Goal: Task Accomplishment & Management: Manage account settings

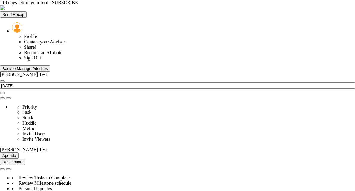
click at [26, 66] on button "Back to Manage Priorities" at bounding box center [25, 69] width 50 height 6
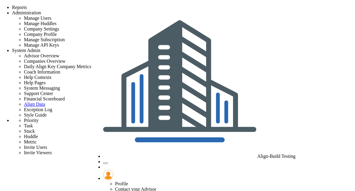
checkbox input "false"
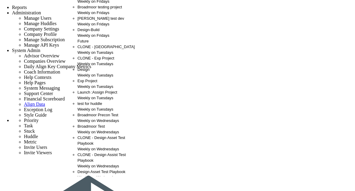
click at [87, 21] on span "[PERSON_NAME] test dev" at bounding box center [101, 18] width 47 height 4
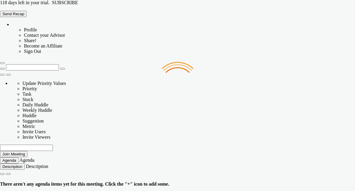
type input "[DATE]"
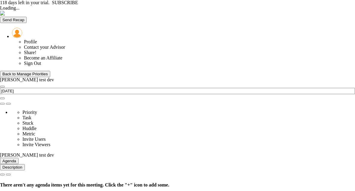
type input "[DATE]"
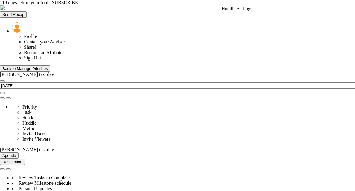
click at [2, 98] on span at bounding box center [2, 98] width 0 height 0
type input "[PERSON_NAME]"
click at [40, 66] on div "Back to Manage Priorities" at bounding box center [24, 68] width 45 height 4
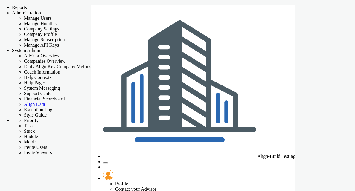
checkbox input "false"
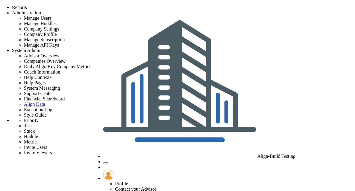
click at [41, 10] on span "Administration" at bounding box center [26, 12] width 29 height 5
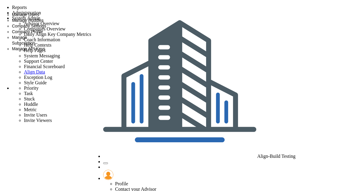
click at [44, 23] on span "Manage Huddles" at bounding box center [28, 20] width 32 height 5
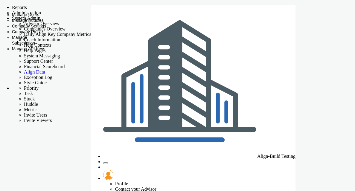
checkbox input "true"
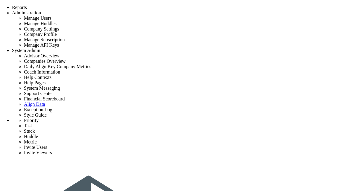
scroll to position [30, 0]
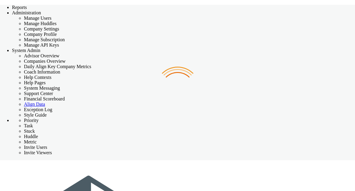
checkbox input "false"
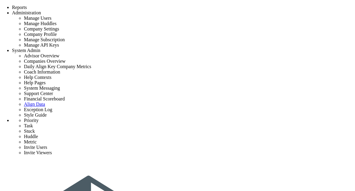
click at [41, 10] on span at bounding box center [41, 12] width 0 height 5
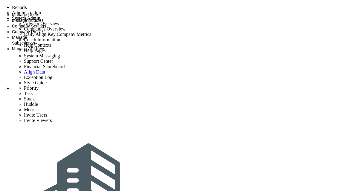
click at [44, 23] on span "Manage Huddles" at bounding box center [28, 20] width 32 height 5
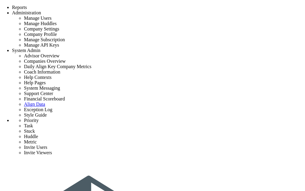
scroll to position [969, 0]
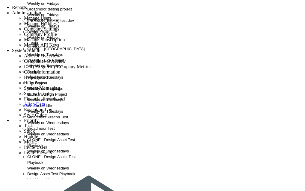
click at [43, 29] on div "Weekly on Fridays" at bounding box center [59, 26] width 65 height 6
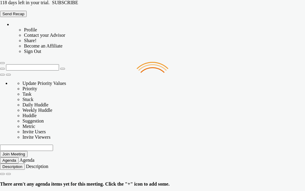
type input "[DATE]"
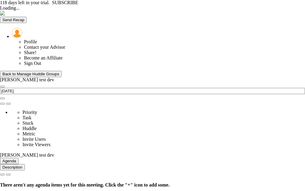
type input "[DATE]"
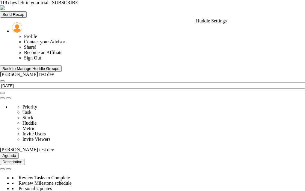
click at [2, 98] on span at bounding box center [2, 98] width 0 height 0
type input "[PERSON_NAME] test dev"
type input "[PERSON_NAME]"
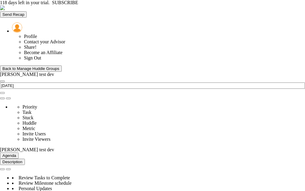
click at [31, 66] on div "Back to Manage Huddle Groups" at bounding box center [30, 68] width 57 height 4
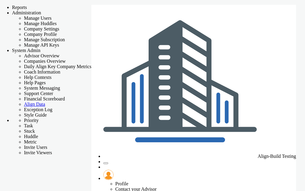
checkbox input "false"
